Goal: Task Accomplishment & Management: Use online tool/utility

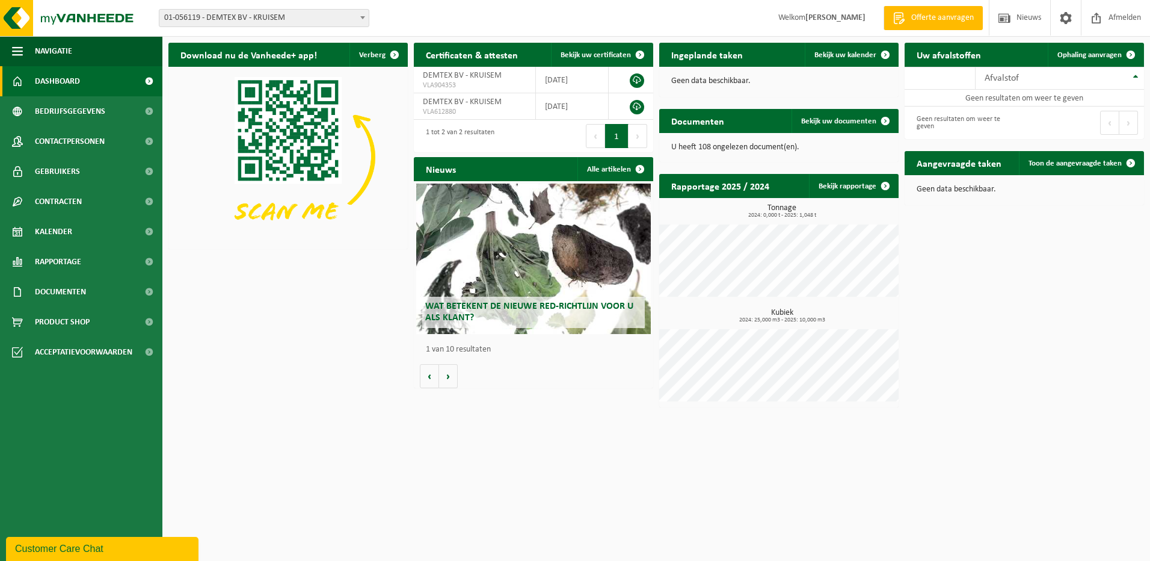
click at [358, 17] on span at bounding box center [363, 18] width 12 height 16
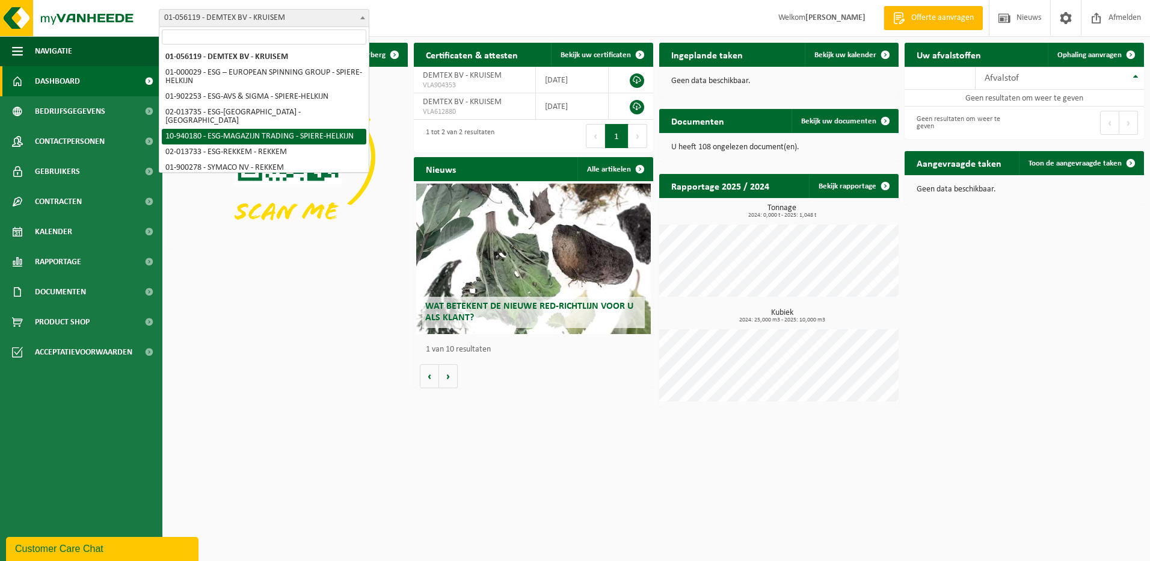
select select "138749"
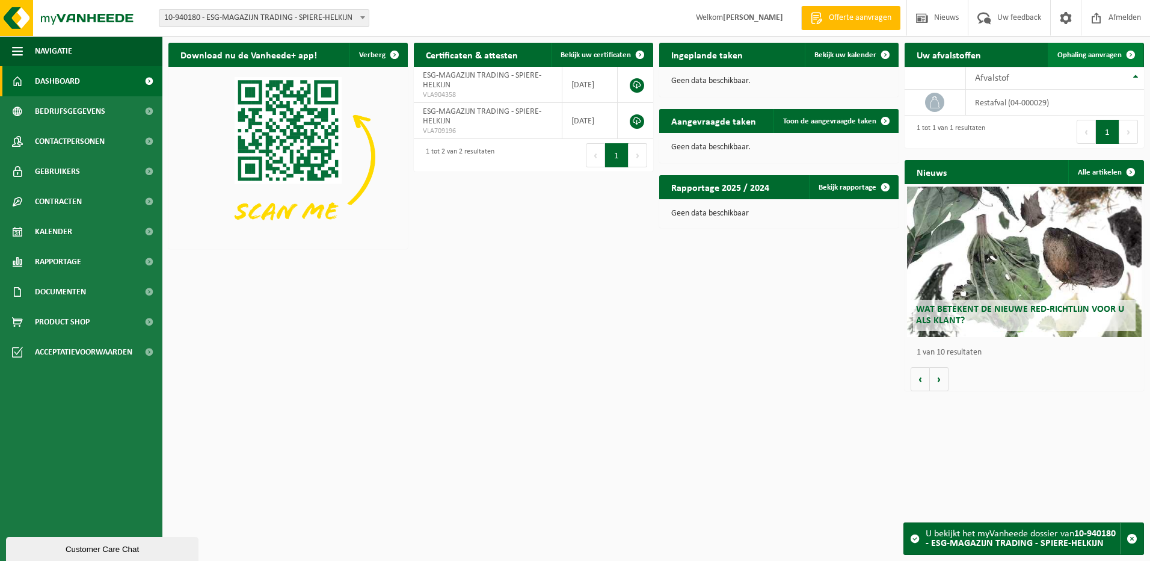
click at [1080, 59] on span "Ophaling aanvragen" at bounding box center [1090, 55] width 64 height 8
